Goal: Transaction & Acquisition: Purchase product/service

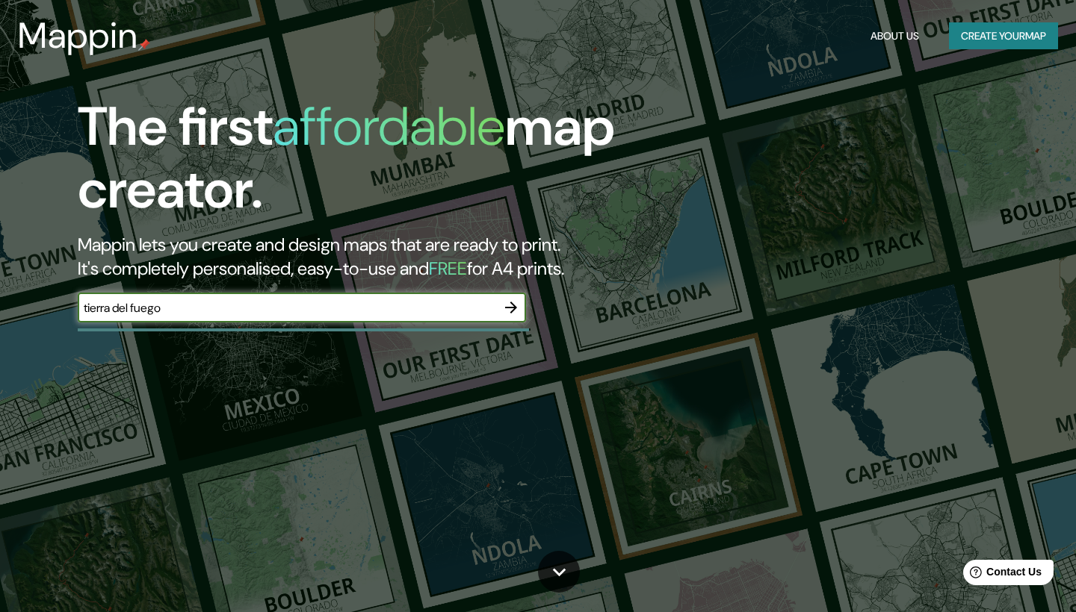
type input "tierra del fuego"
click at [503, 295] on button "button" at bounding box center [511, 308] width 30 height 30
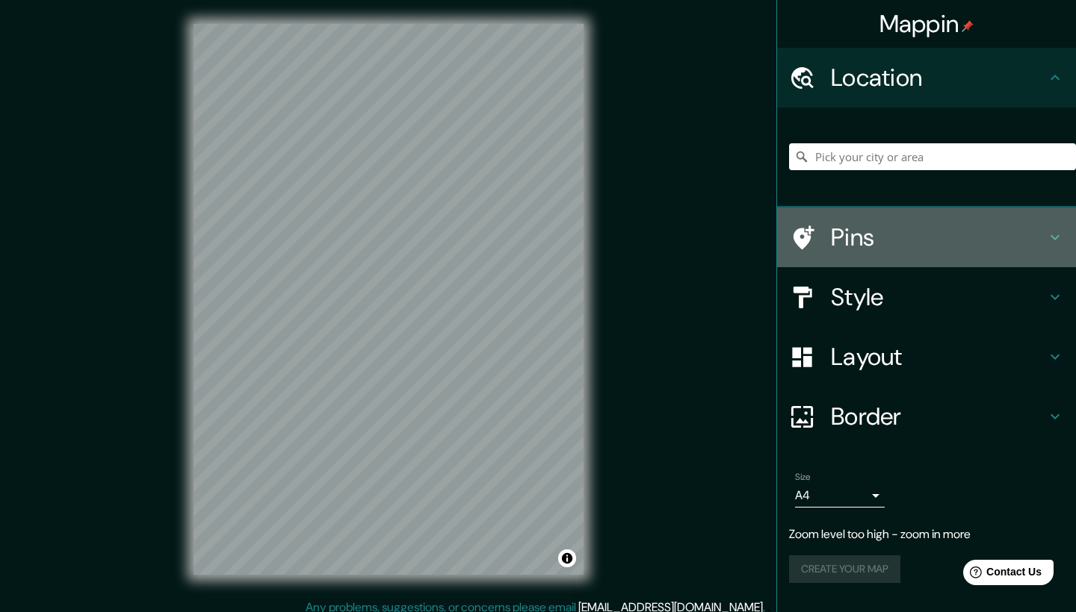
click at [869, 241] on h4 "Pins" at bounding box center [938, 238] width 215 height 30
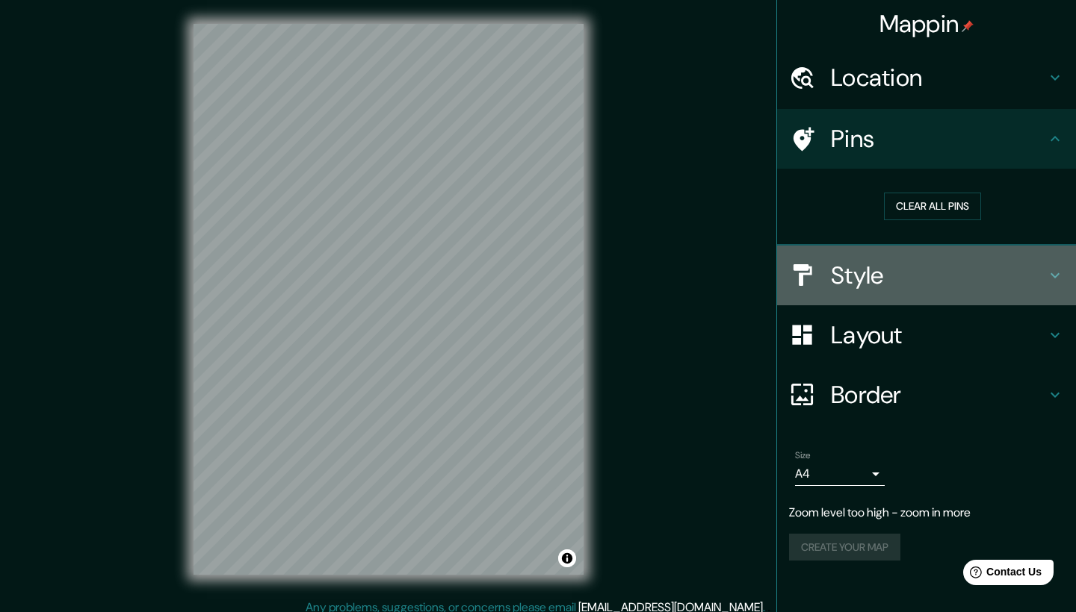
click at [866, 270] on h4 "Style" at bounding box center [938, 276] width 215 height 30
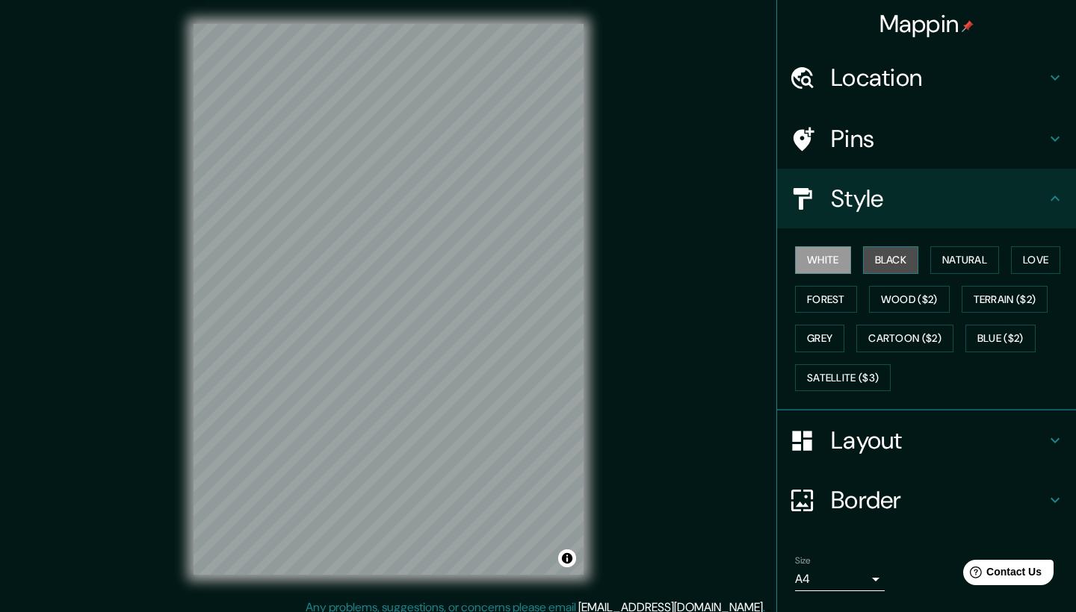
click at [892, 255] on button "Black" at bounding box center [891, 260] width 56 height 28
click at [948, 258] on button "Natural" at bounding box center [964, 260] width 69 height 28
click at [903, 267] on button "Black" at bounding box center [891, 260] width 56 height 28
click at [842, 293] on button "Forest" at bounding box center [826, 300] width 62 height 28
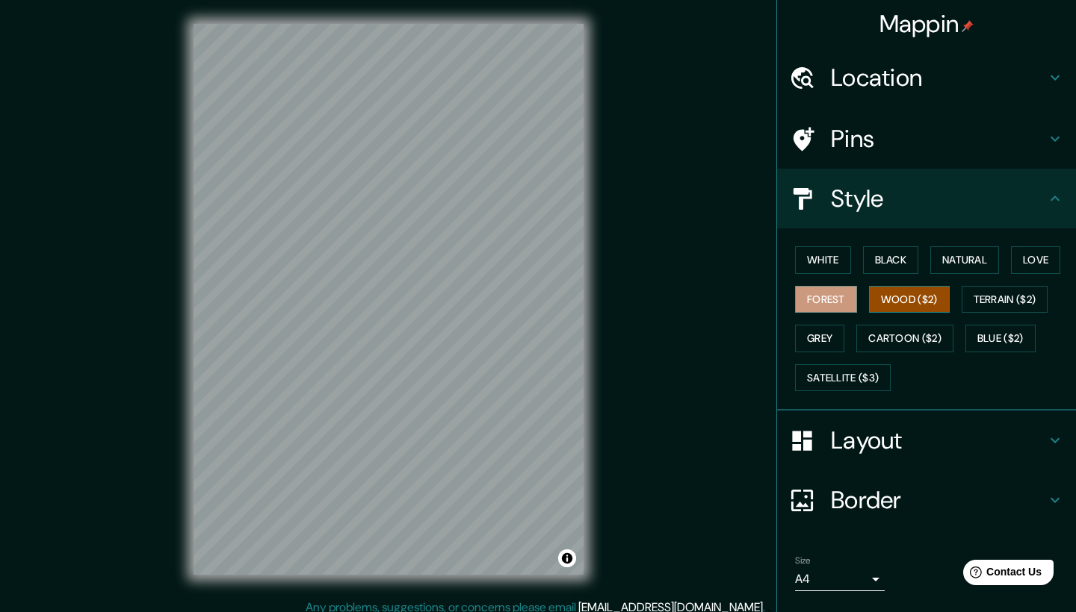
click at [881, 296] on button "Wood ($2)" at bounding box center [909, 300] width 81 height 28
click at [1005, 290] on button "Terrain ($2)" at bounding box center [1004, 300] width 87 height 28
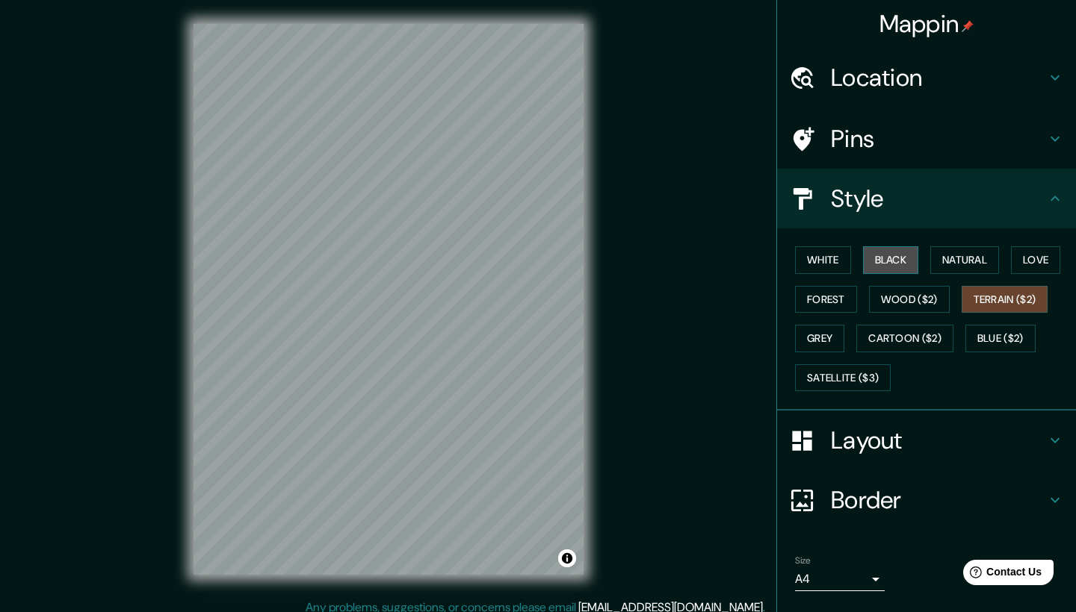
click at [909, 260] on button "Black" at bounding box center [891, 260] width 56 height 28
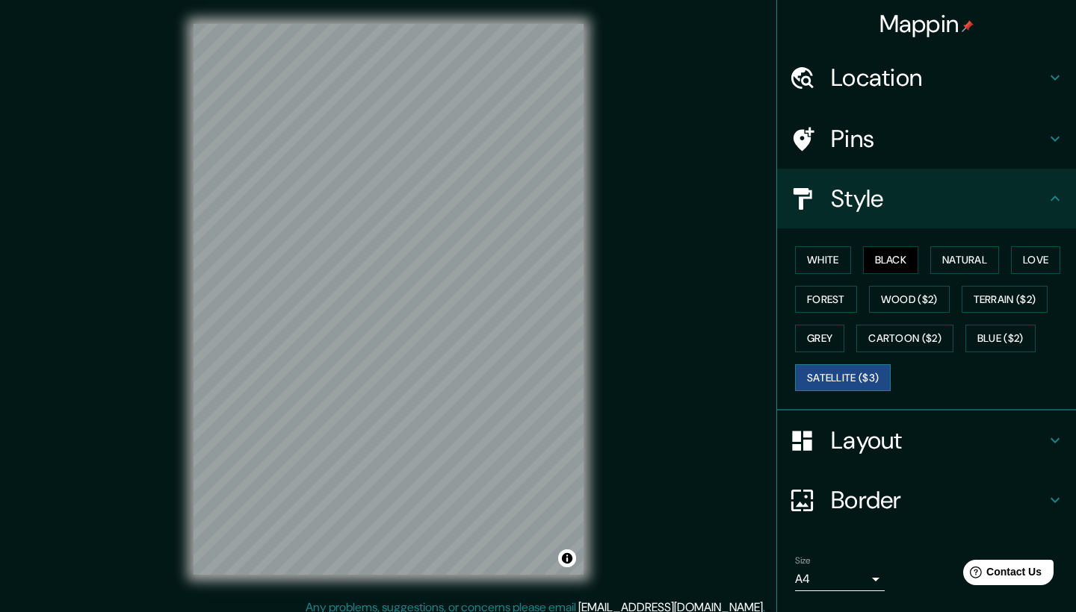
click at [861, 364] on button "Satellite ($3)" at bounding box center [843, 378] width 96 height 28
click at [978, 328] on button "Blue ($2)" at bounding box center [1000, 339] width 70 height 28
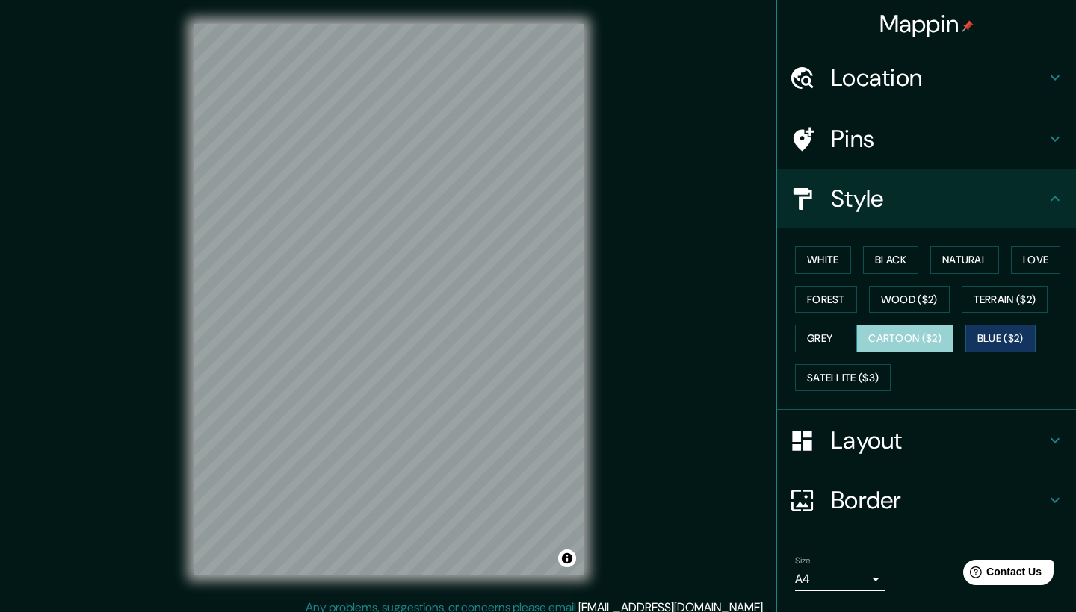
click at [902, 341] on button "Cartoon ($2)" at bounding box center [904, 339] width 97 height 28
click at [801, 338] on button "Grey" at bounding box center [819, 339] width 49 height 28
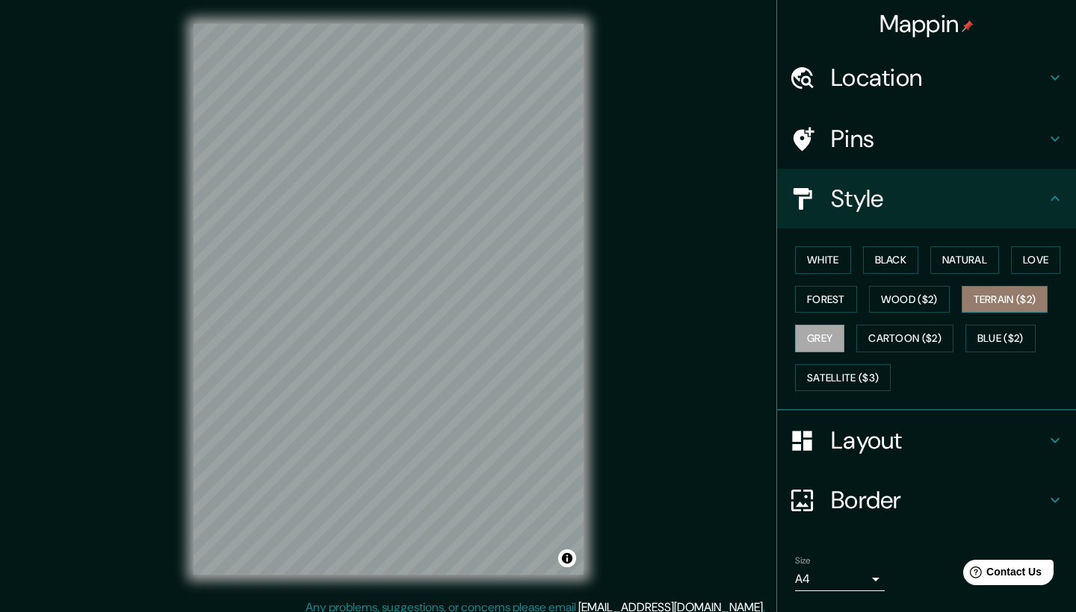
click at [981, 294] on button "Terrain ($2)" at bounding box center [1004, 300] width 87 height 28
click at [1039, 264] on button "Love" at bounding box center [1035, 260] width 49 height 28
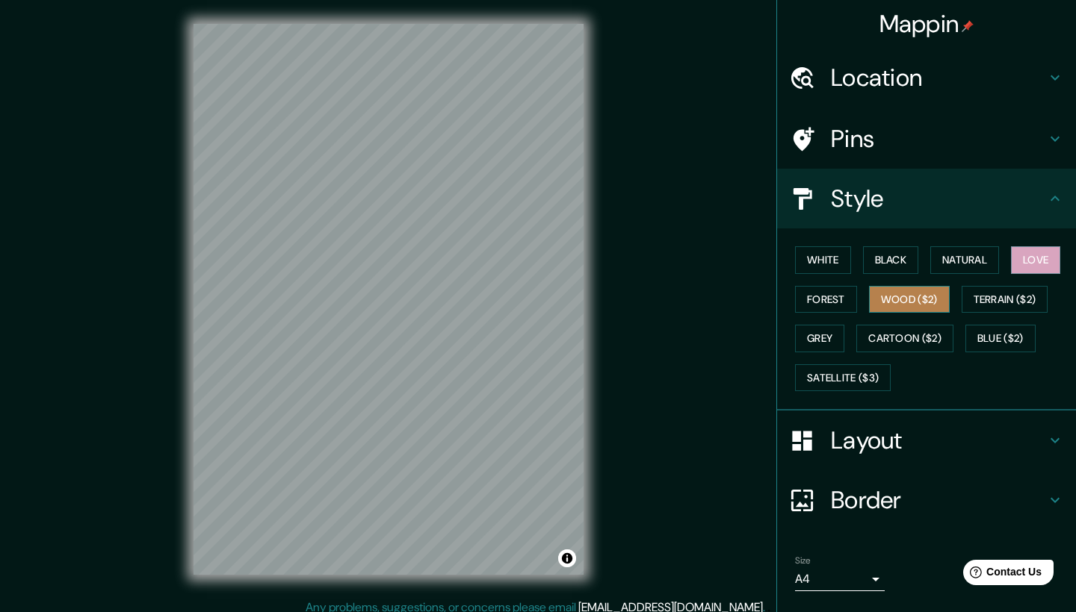
click at [909, 288] on button "Wood ($2)" at bounding box center [909, 300] width 81 height 28
click at [887, 252] on button "Black" at bounding box center [891, 260] width 56 height 28
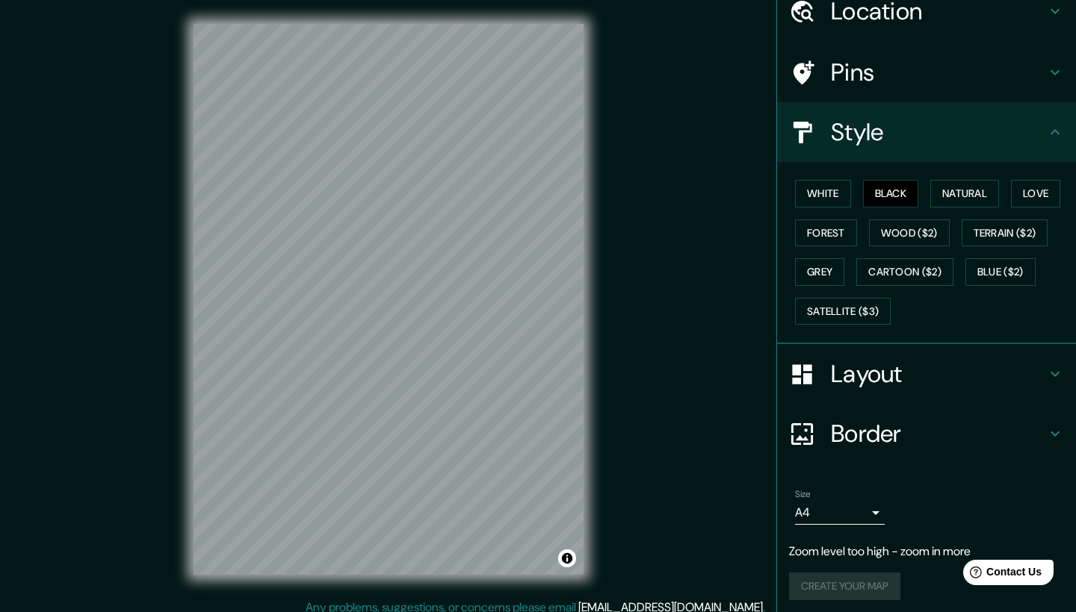
click at [840, 436] on h4 "Border" at bounding box center [938, 434] width 215 height 30
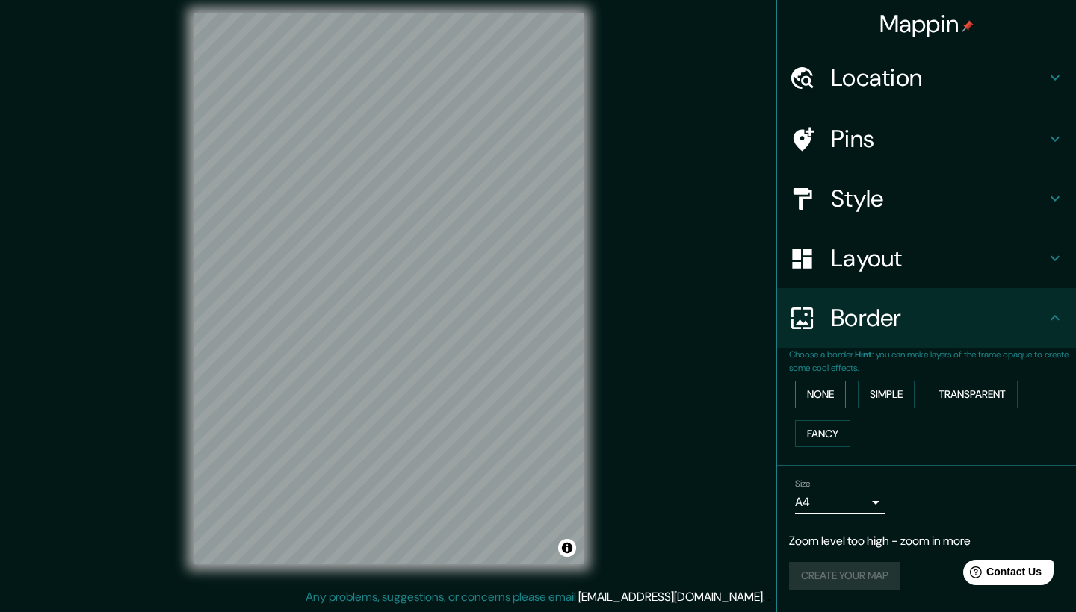
scroll to position [10, 0]
click at [887, 381] on button "Simple" at bounding box center [885, 395] width 57 height 28
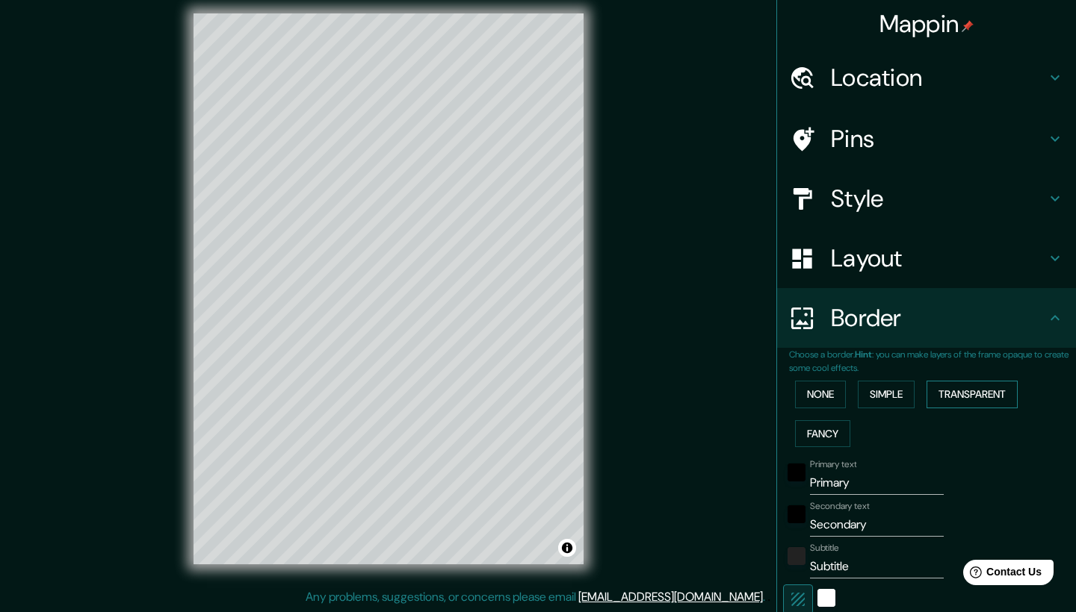
click at [952, 387] on button "Transparent" at bounding box center [971, 395] width 91 height 28
click at [807, 440] on button "Fancy" at bounding box center [822, 435] width 55 height 28
click at [820, 396] on button "None" at bounding box center [820, 395] width 51 height 28
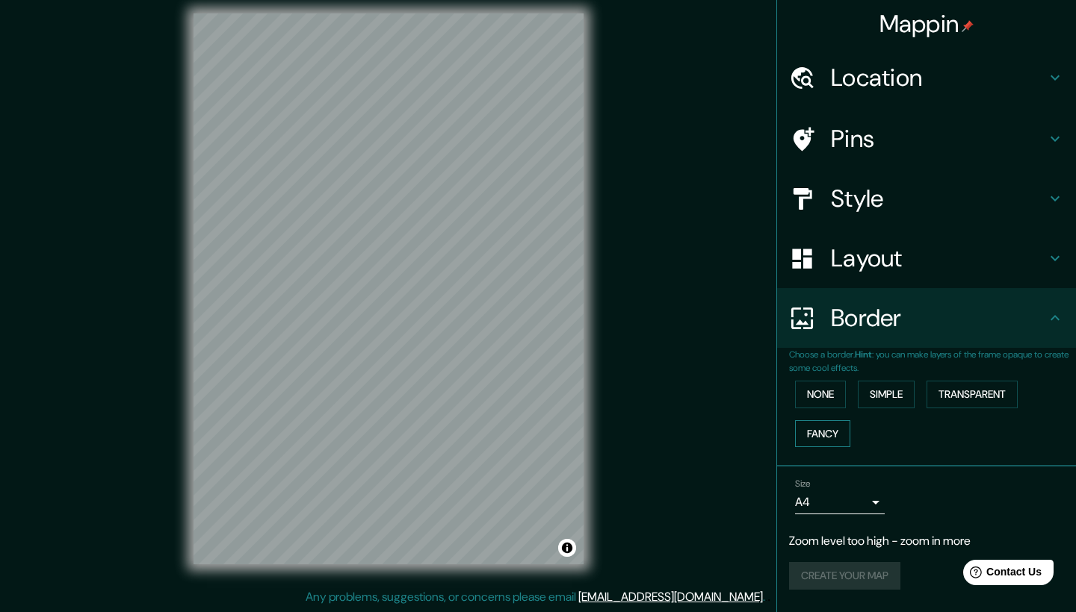
click at [819, 435] on button "Fancy" at bounding box center [822, 435] width 55 height 28
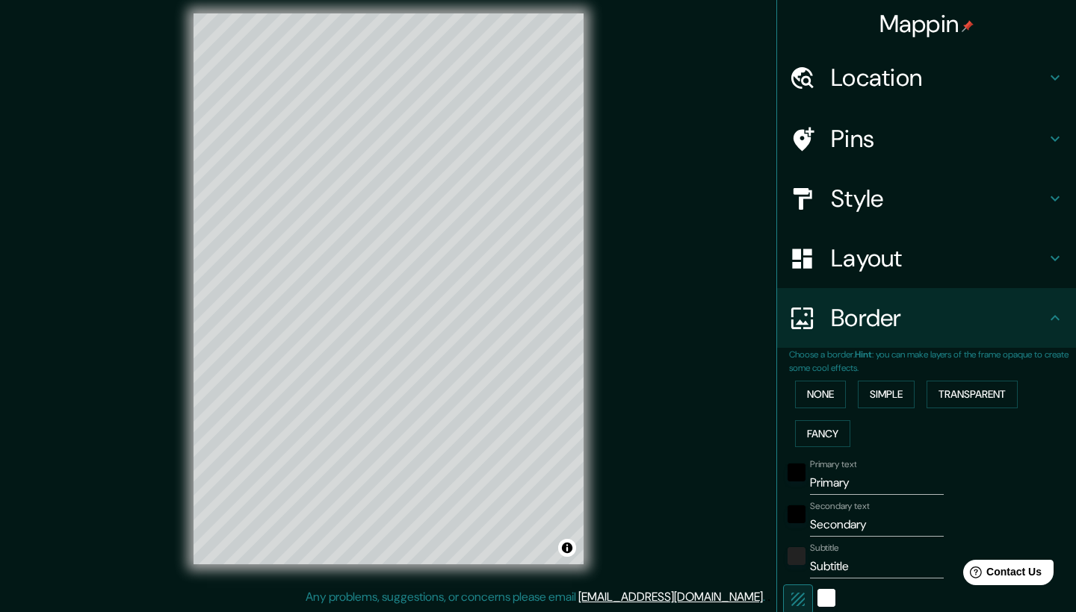
click at [851, 184] on h4 "Style" at bounding box center [938, 199] width 215 height 30
type input "209"
type input "42"
type input "21"
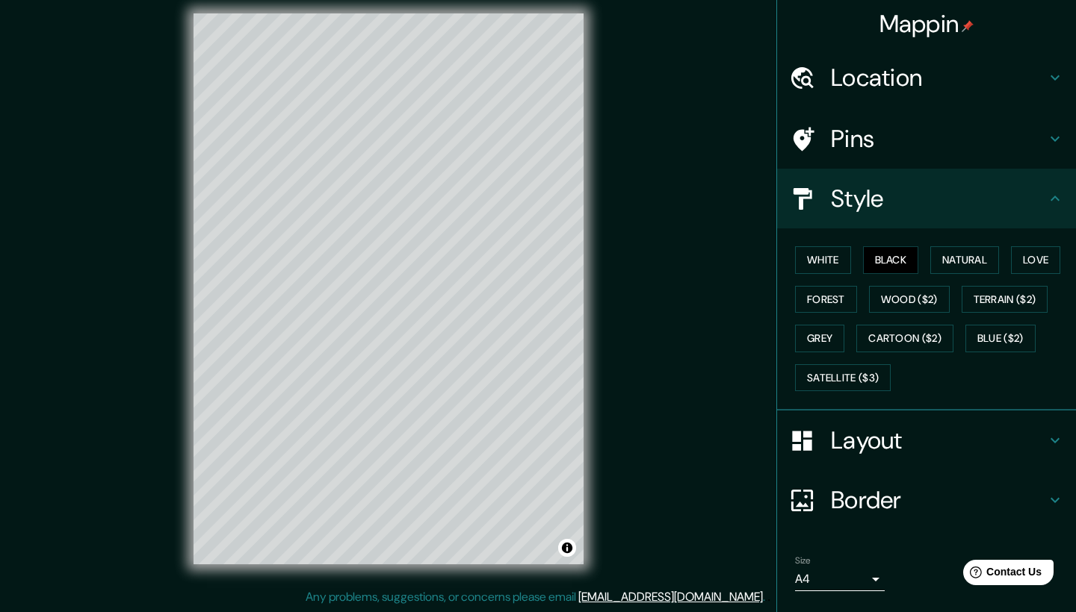
click at [854, 128] on h4 "Pins" at bounding box center [938, 139] width 215 height 30
type input "209"
type input "42"
type input "21"
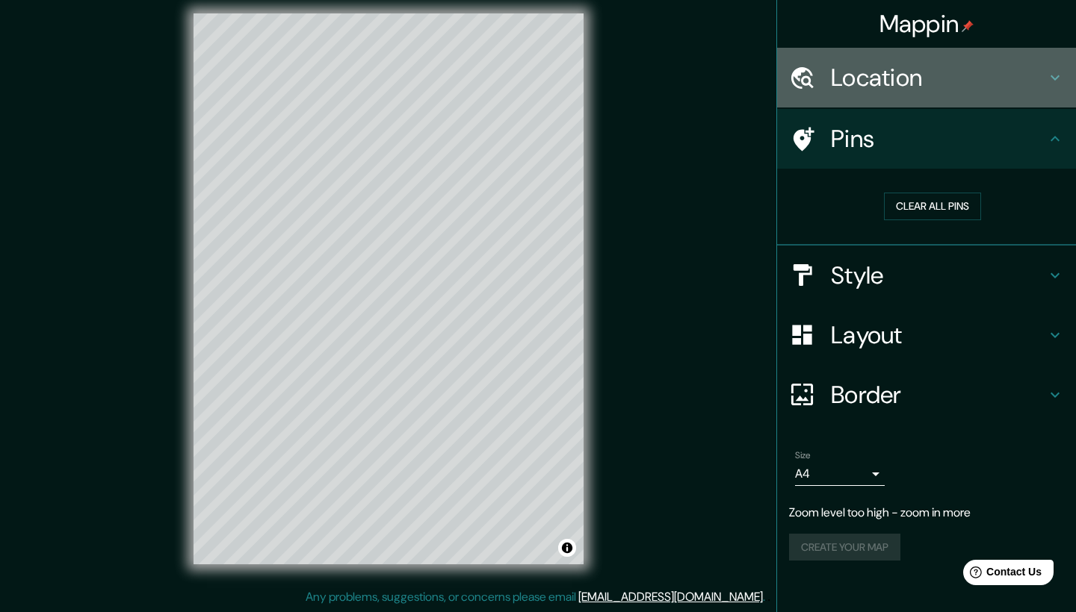
click at [863, 90] on h4 "Location" at bounding box center [938, 78] width 215 height 30
type input "209"
type input "42"
type input "21"
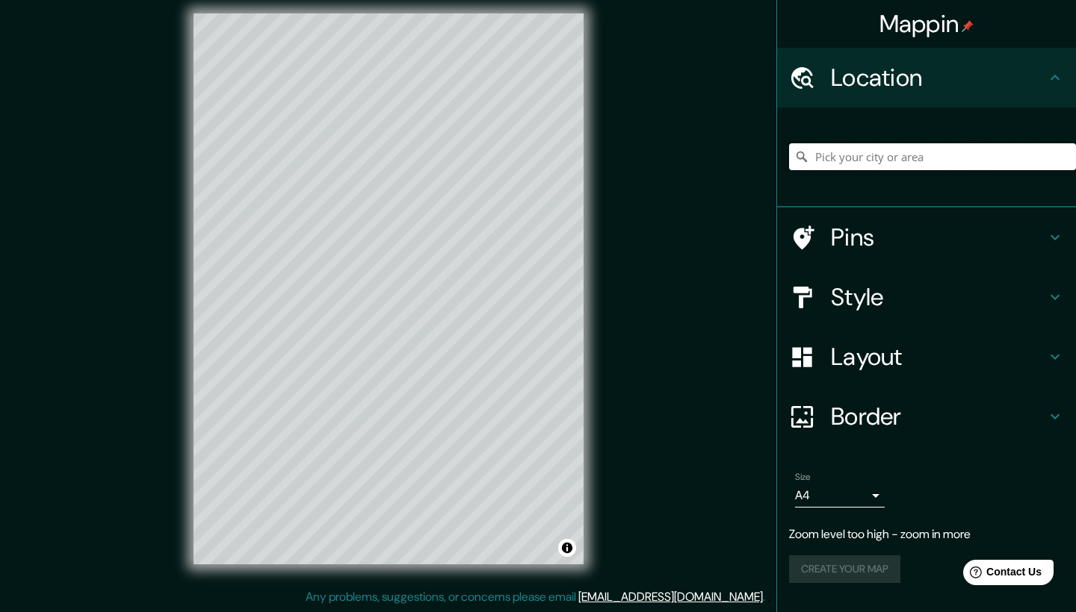
click at [860, 164] on input "Pick your city or area" at bounding box center [932, 156] width 287 height 27
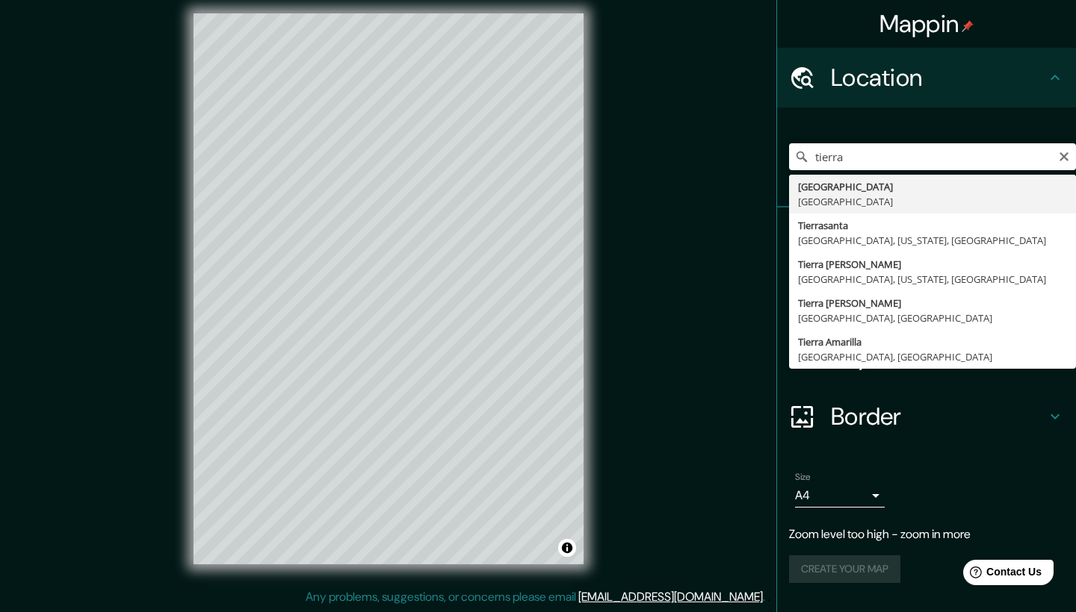
type input "[GEOGRAPHIC_DATA], [GEOGRAPHIC_DATA]"
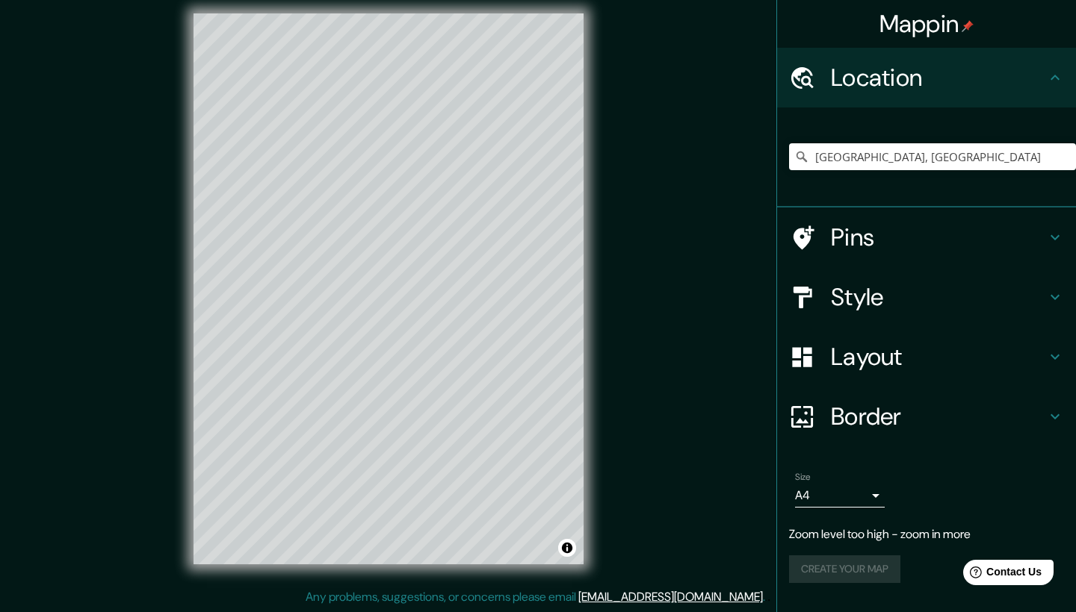
click at [814, 509] on div "Size A4 single" at bounding box center [926, 490] width 275 height 48
click at [820, 487] on body "Mappin Location [GEOGRAPHIC_DATA], [GEOGRAPHIC_DATA] Pins Style Layout Border C…" at bounding box center [538, 296] width 1076 height 612
click at [804, 556] on li "A3" at bounding box center [840, 550] width 90 height 27
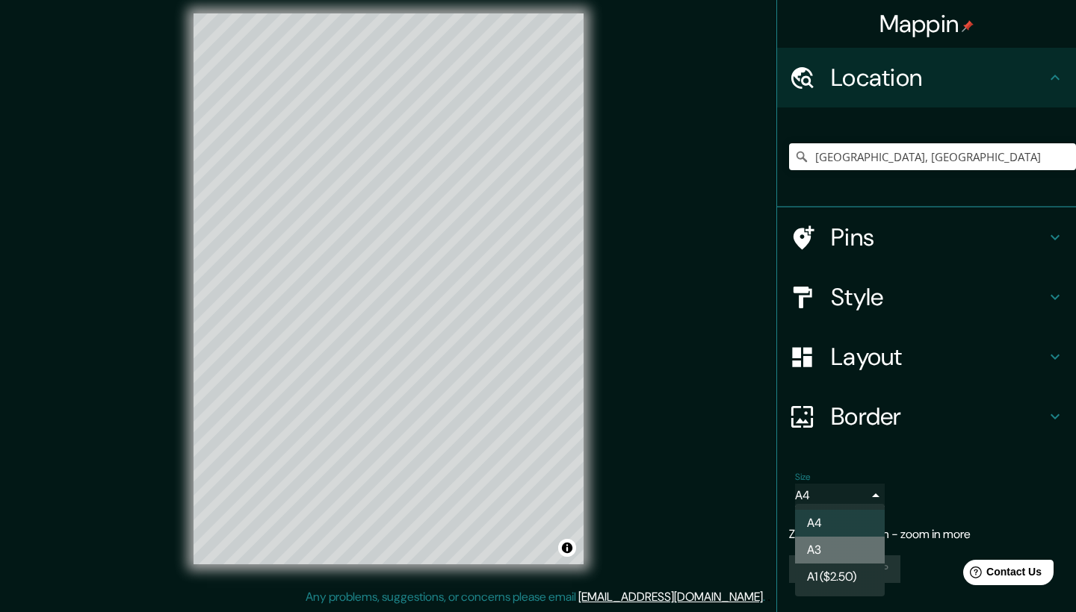
type input "a4"
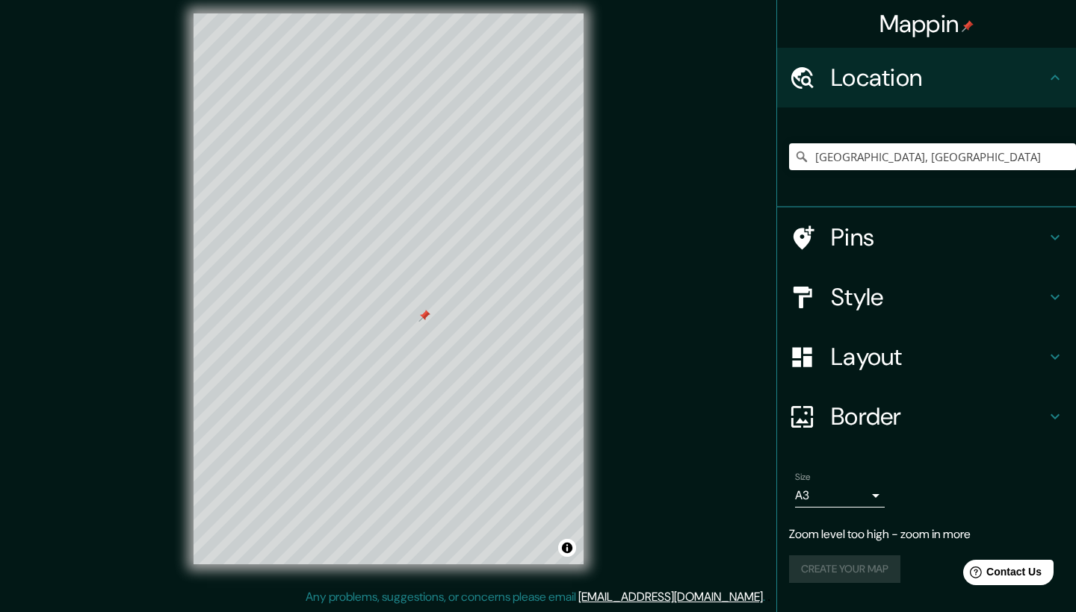
click at [856, 264] on div "Pins" at bounding box center [926, 238] width 299 height 60
type input "209"
type input "42"
type input "21"
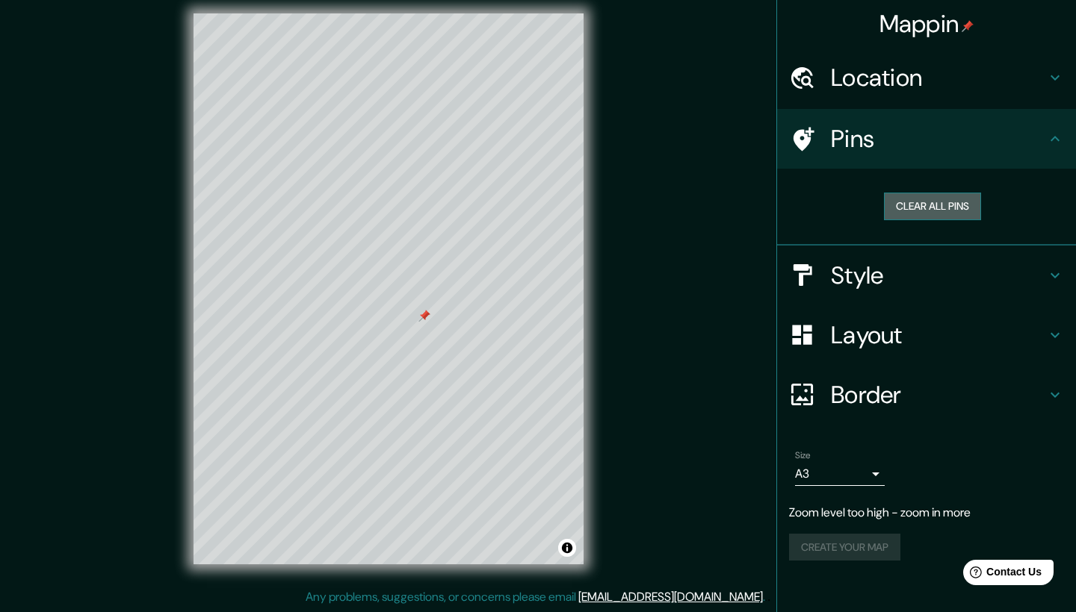
click at [920, 200] on button "Clear all pins" at bounding box center [932, 207] width 97 height 28
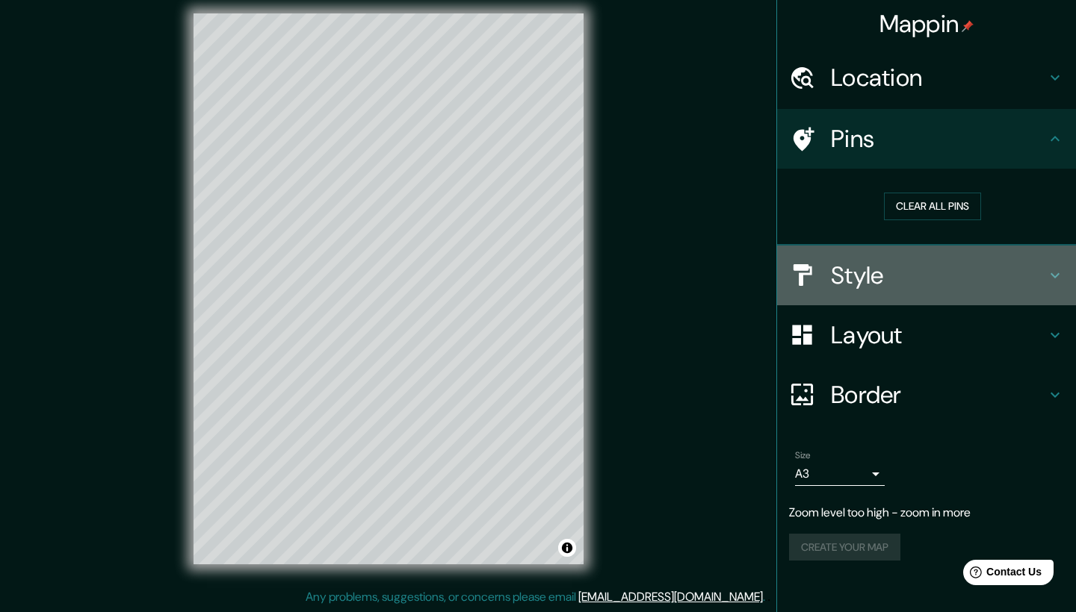
click at [873, 253] on div "Style" at bounding box center [926, 276] width 299 height 60
type input "209"
type input "42"
type input "21"
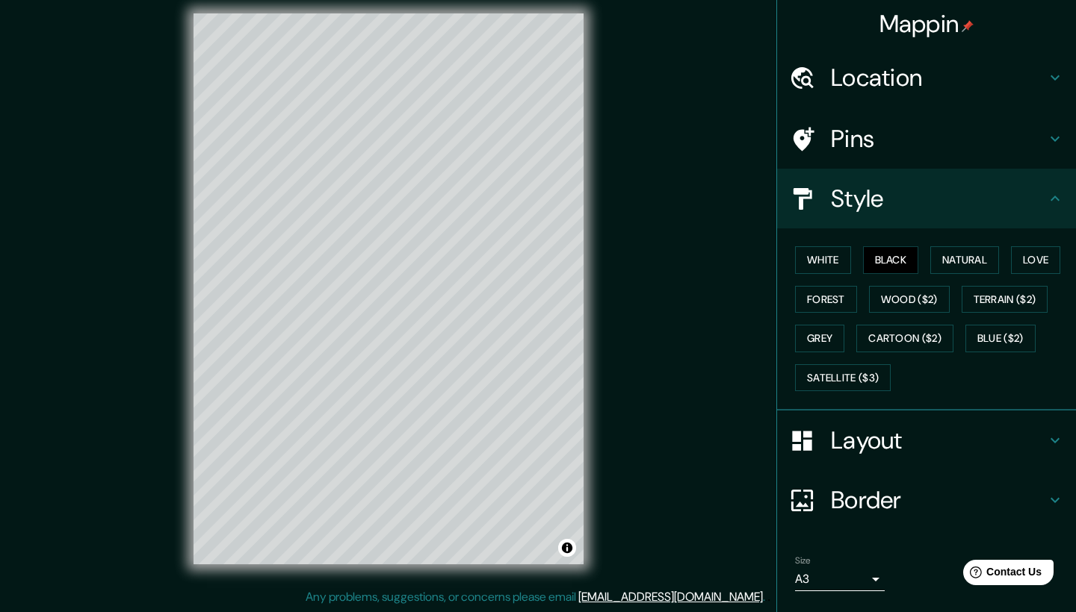
click at [850, 416] on div "Layout" at bounding box center [926, 441] width 299 height 60
type input "209"
type input "42"
type input "21"
